Goal: Task Accomplishment & Management: Use online tool/utility

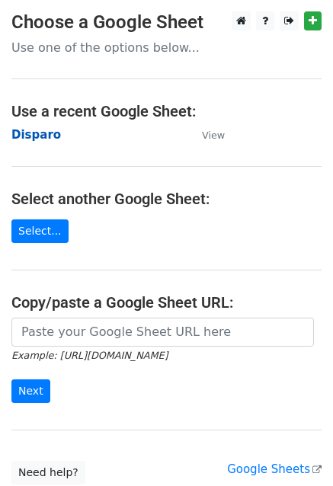
click at [40, 136] on strong "Disparo" at bounding box center [35, 135] width 49 height 14
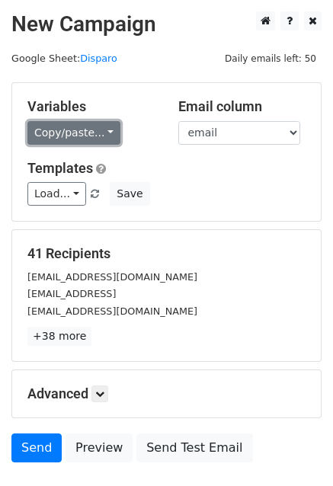
click at [64, 129] on link "Copy/paste..." at bounding box center [73, 133] width 93 height 24
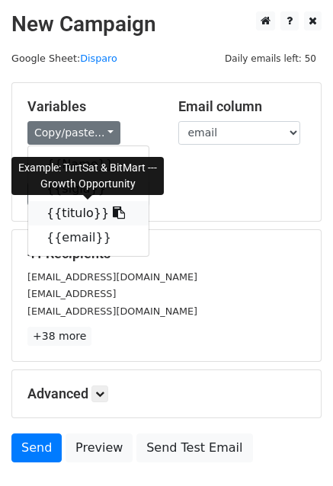
click at [70, 212] on link "{{titulo}}" at bounding box center [88, 213] width 120 height 24
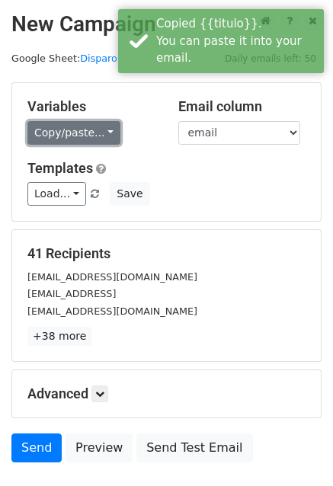
click at [61, 131] on link "Copy/paste..." at bounding box center [73, 133] width 93 height 24
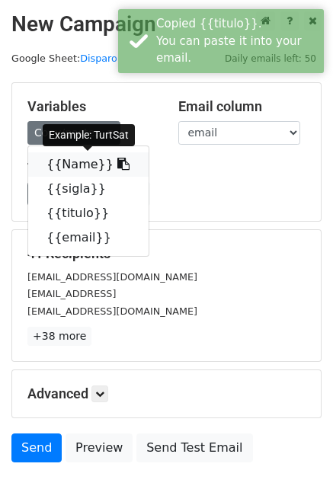
click at [73, 164] on link "{{Name}}" at bounding box center [88, 164] width 120 height 24
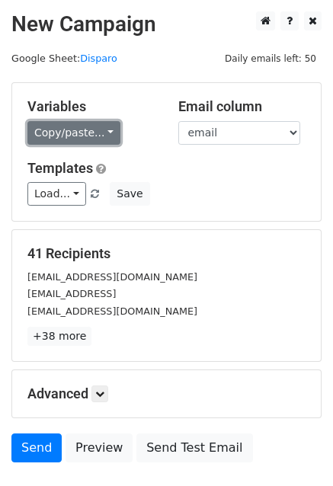
click at [88, 131] on link "Copy/paste..." at bounding box center [73, 133] width 93 height 24
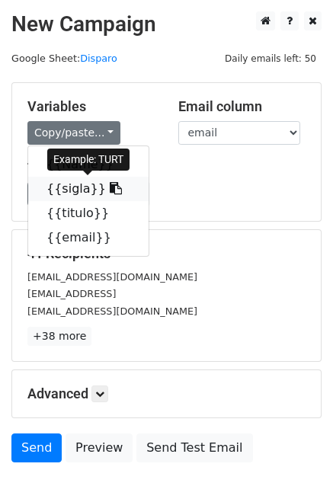
click at [73, 193] on link "{{sigla}}" at bounding box center [88, 189] width 120 height 24
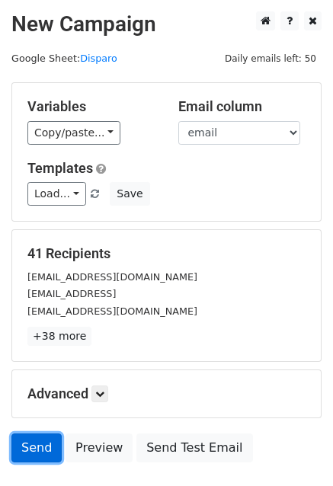
click at [28, 451] on link "Send" at bounding box center [36, 447] width 50 height 29
